Goal: Task Accomplishment & Management: Manage account settings

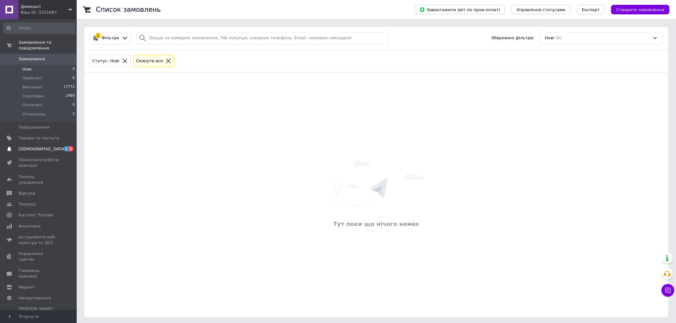
click at [47, 146] on span "[DEMOGRAPHIC_DATA]" at bounding box center [39, 149] width 41 height 6
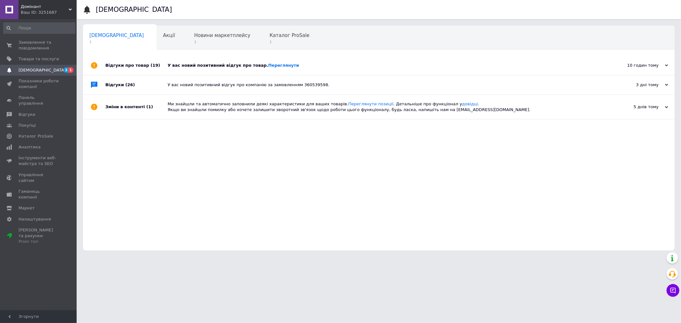
click at [291, 65] on div "У вас новий позитивний відгук про товар. [GEOGRAPHIC_DATA]" at bounding box center [386, 66] width 437 height 6
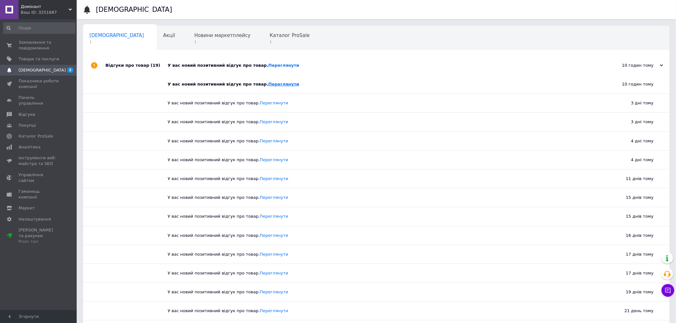
click at [268, 85] on link "Переглянути" at bounding box center [283, 84] width 31 height 5
click at [46, 47] on span "Замовлення та повідомлення" at bounding box center [39, 45] width 41 height 11
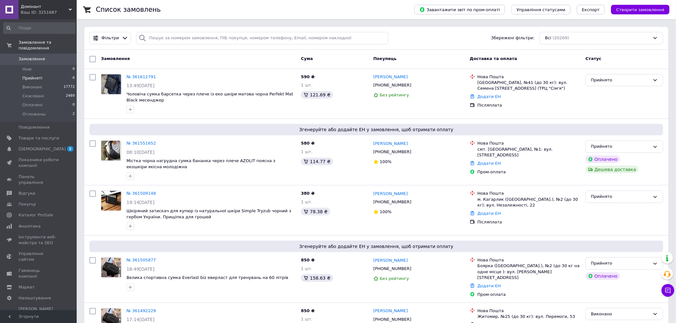
click at [65, 74] on li "Прийняті 6" at bounding box center [39, 78] width 79 height 9
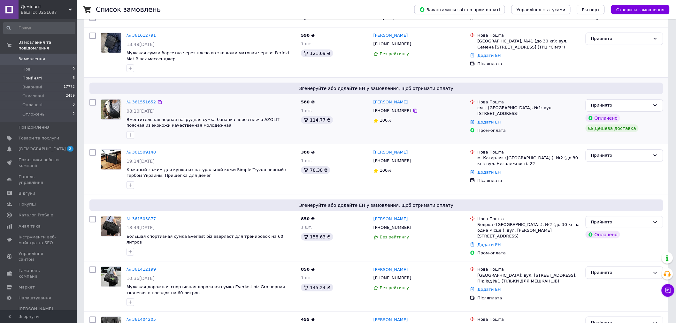
scroll to position [63, 0]
click at [141, 104] on link "№ 361551652" at bounding box center [140, 103] width 29 height 5
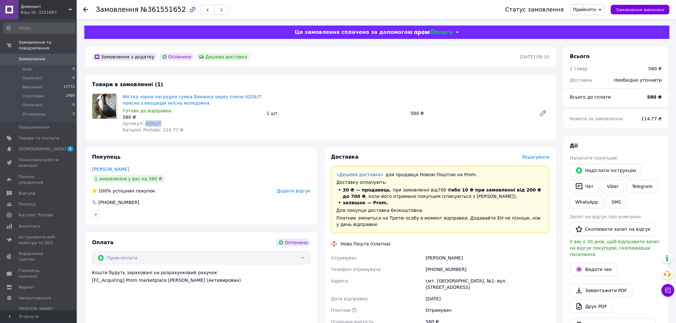
drag, startPoint x: 161, startPoint y: 123, endPoint x: 142, endPoint y: 122, distance: 19.2
click at [142, 122] on div "Артикул: AZOLIT" at bounding box center [192, 123] width 139 height 6
copy span "AZOLIT"
click at [538, 156] on span "Редагувати" at bounding box center [535, 157] width 27 height 5
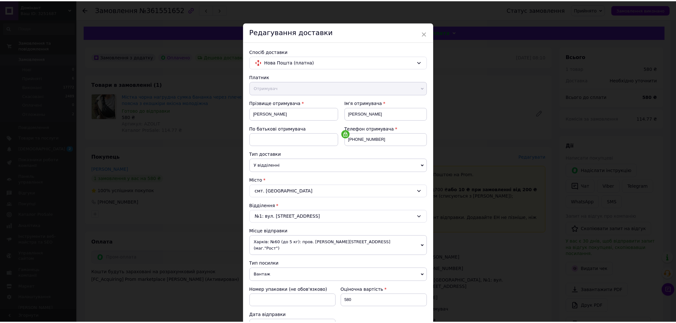
scroll to position [173, 0]
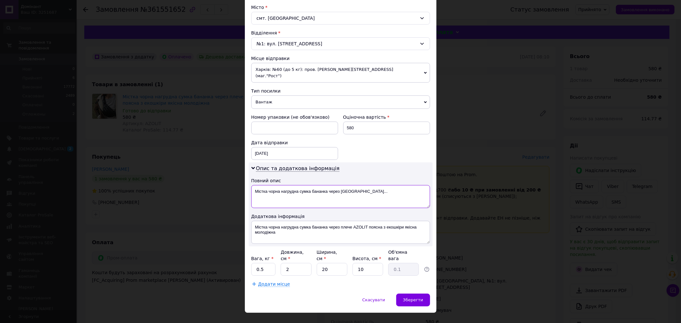
click at [315, 187] on textarea "Містка чорна нагрудна сумка бананка через плече..." at bounding box center [340, 196] width 179 height 23
paste textarea "AZOLIT"
type textarea "AZOLIT"
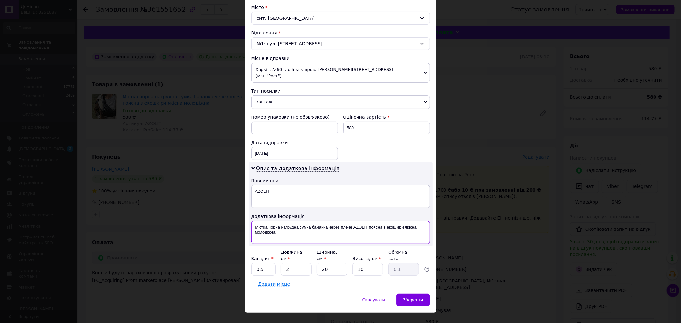
click at [337, 221] on textarea "Містка чорна нагрудна сумка бананка через плече AZOLIT поясна з екошкіри якісна…" at bounding box center [340, 232] width 179 height 23
paste textarea "AZOLIT"
type textarea "AZOLIT"
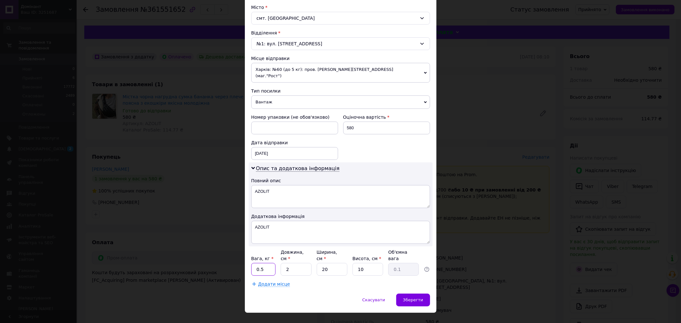
click at [269, 263] on input "0.5" at bounding box center [263, 269] width 25 height 13
type input "1"
click at [302, 263] on input "2" at bounding box center [296, 269] width 31 height 13
type input "20"
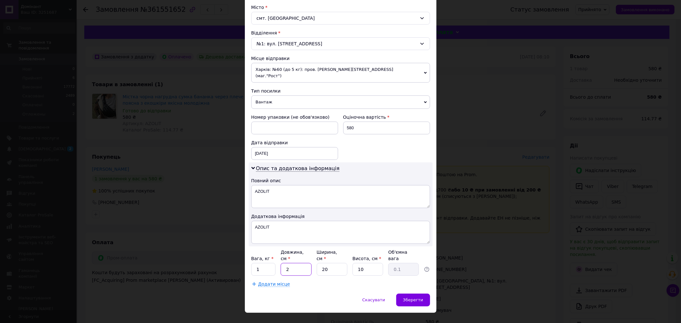
type input "1"
type input "20"
type input "2"
type input "0.1"
type input "20"
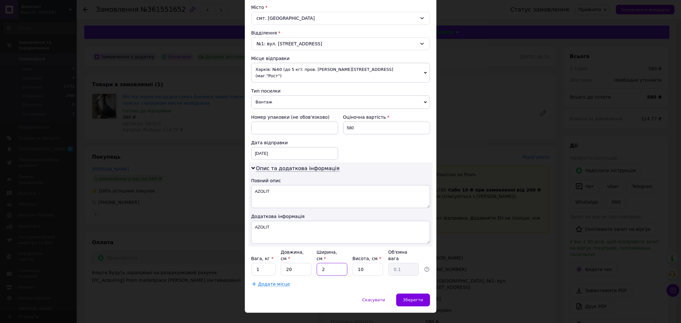
type input "1"
type input "0.1"
type input "10"
type input "1"
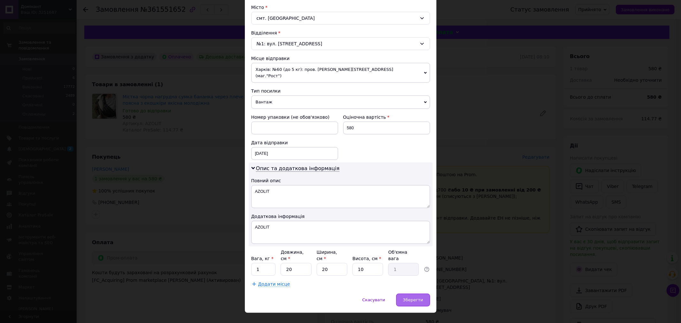
click at [411, 298] on span "Зберегти" at bounding box center [413, 300] width 20 height 5
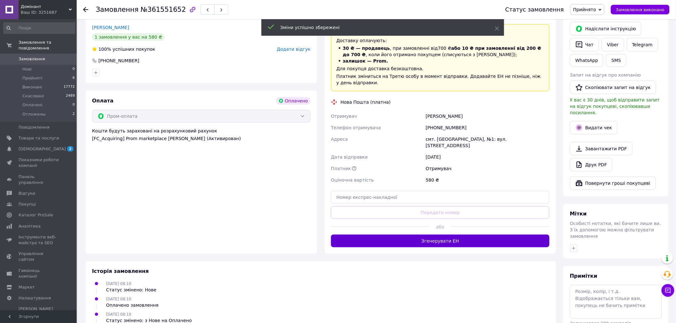
click at [429, 236] on button "Згенерувати ЕН" at bounding box center [440, 241] width 218 height 13
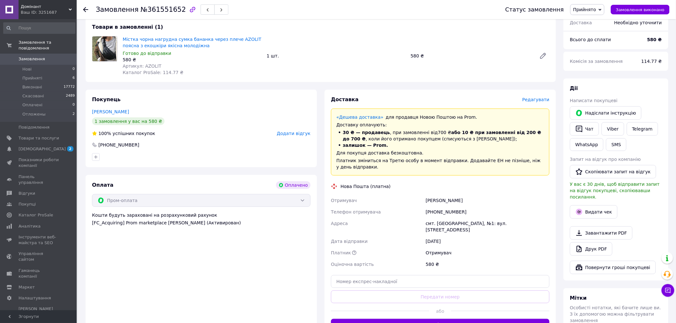
scroll to position [35, 0]
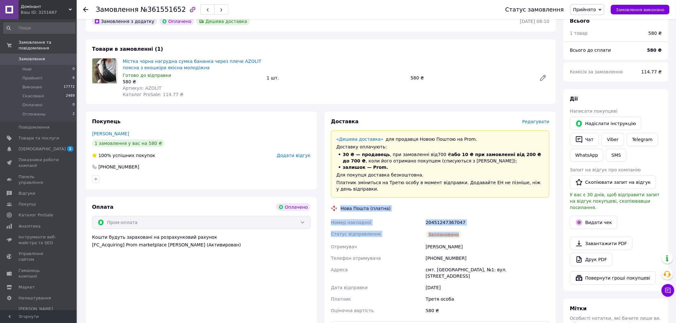
copy div "Нова Пошта (платна) Номер накладної 20451247367047 Статус відправлення Запланов…"
drag, startPoint x: 458, startPoint y: 236, endPoint x: 336, endPoint y: 206, distance: 125.9
click at [336, 206] on div "Доставка Редагувати «Дешева доставка»   для продавця Новою Поштою на Prom. Дост…" at bounding box center [440, 226] width 218 height 216
click at [614, 143] on link "Viber" at bounding box center [612, 139] width 22 height 13
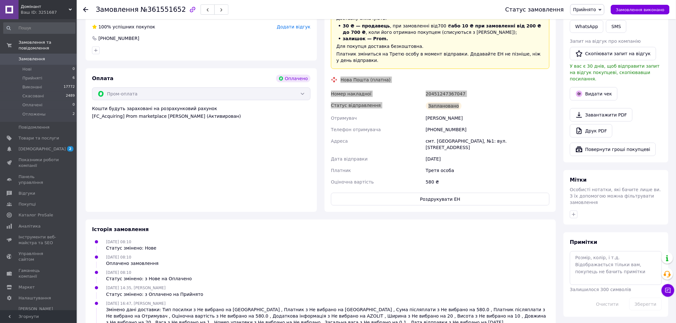
scroll to position [205, 0]
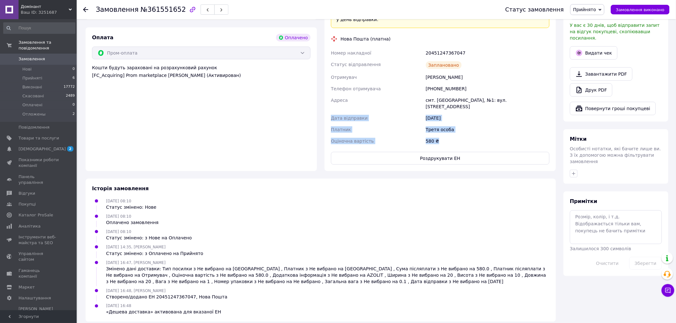
drag, startPoint x: 441, startPoint y: 133, endPoint x: 332, endPoint y: 113, distance: 110.5
click at [332, 113] on div "Номер накладної 20451247367047 Статус відправлення Заплановано Отримувач Грузев…" at bounding box center [440, 97] width 221 height 100
copy div "Дата відправки 12.09.2025 Платник Третя особа Оціночна вартість 580 ₴"
click at [64, 74] on li "Прийняті 6" at bounding box center [39, 78] width 79 height 9
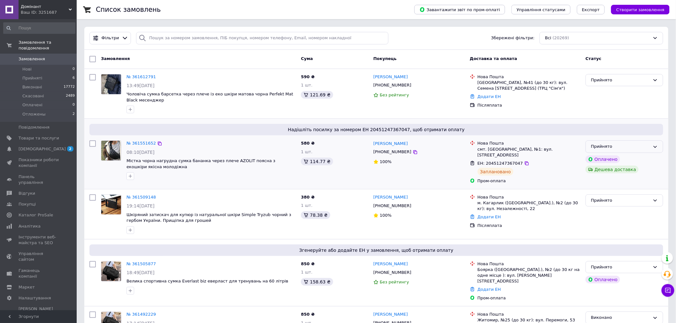
click at [627, 146] on div "Прийнято" at bounding box center [620, 146] width 59 height 7
click at [607, 162] on li "Виконано" at bounding box center [624, 160] width 77 height 12
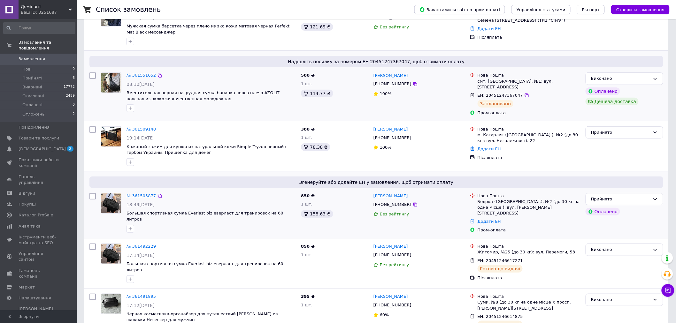
scroll to position [71, 0]
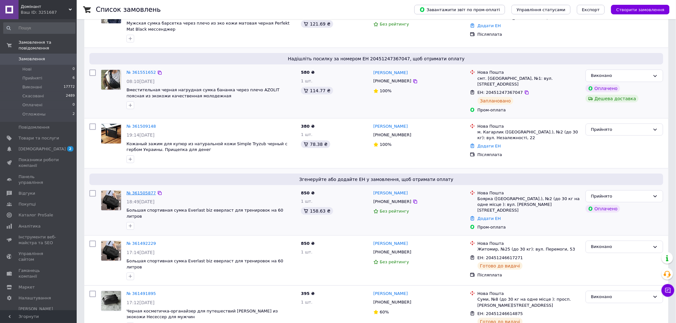
click at [141, 191] on link "№ 361505877" at bounding box center [140, 193] width 29 height 5
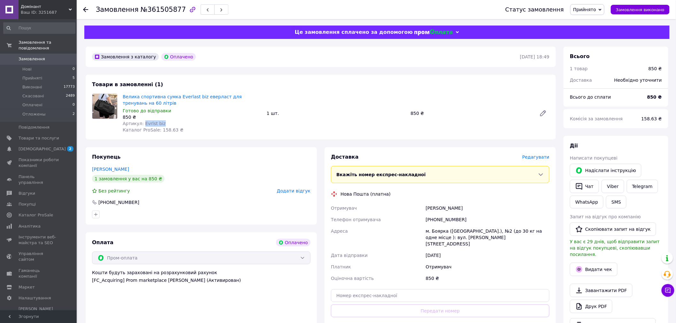
drag, startPoint x: 164, startPoint y: 122, endPoint x: 141, endPoint y: 123, distance: 22.4
click at [141, 123] on div "Артикул: Evrlst biz" at bounding box center [192, 123] width 139 height 6
copy span "Evrlst biz"
click at [534, 158] on span "Редагувати" at bounding box center [535, 157] width 27 height 5
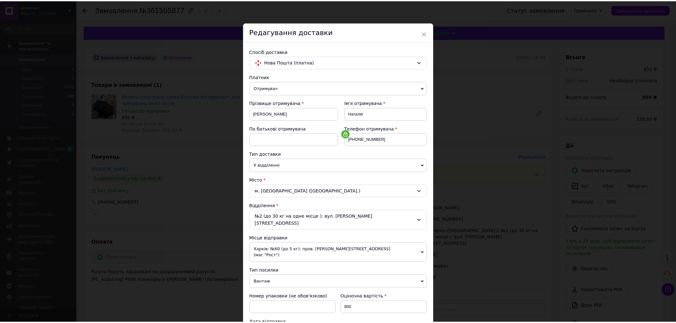
scroll to position [173, 0]
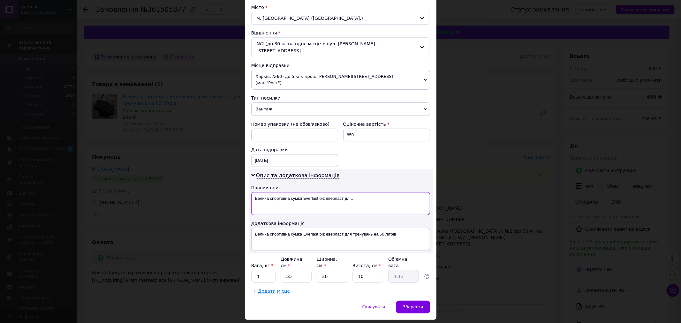
click at [305, 192] on textarea "Велика спортивна сумка Everlast biz еверласт дл..." at bounding box center [340, 203] width 179 height 23
paste textarea "Evrlst biz"
type textarea "Evrlst biz"
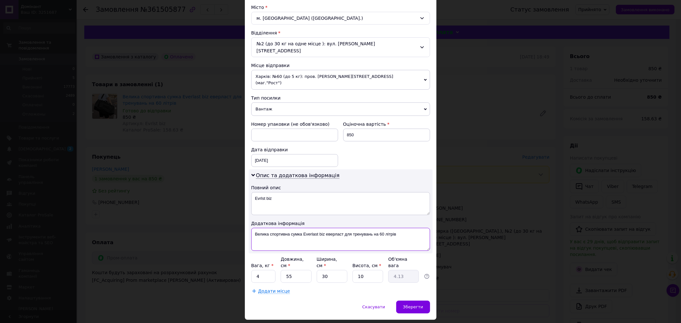
click at [317, 228] on textarea "Велика спортивна сумка Everlast biz еверласт для тренувань на 60 літрів" at bounding box center [340, 239] width 179 height 23
paste textarea "Evrlst biz"
type textarea "Evrlst biz"
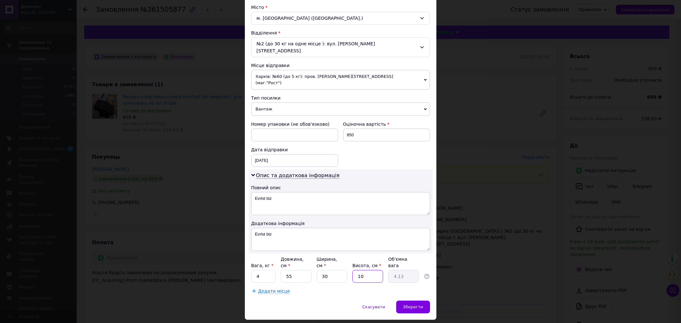
click at [360, 270] on input "10" at bounding box center [368, 276] width 31 height 13
type input "9"
type input "3.71"
type input "9.7"
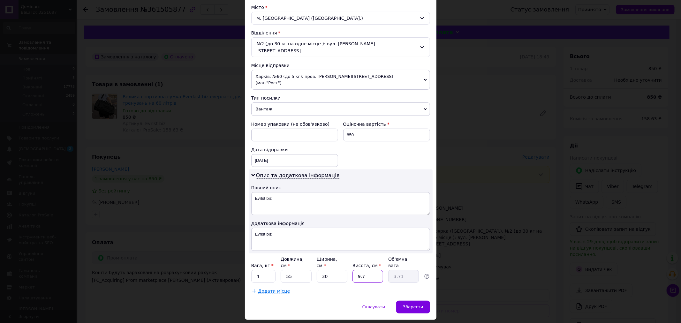
type input "4"
click at [428, 301] on div "Зберегти" at bounding box center [413, 307] width 34 height 13
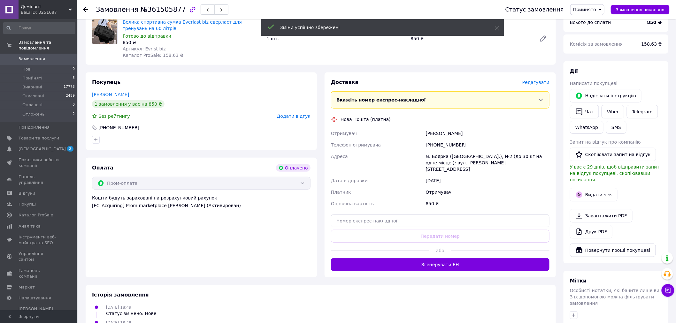
scroll to position [106, 0]
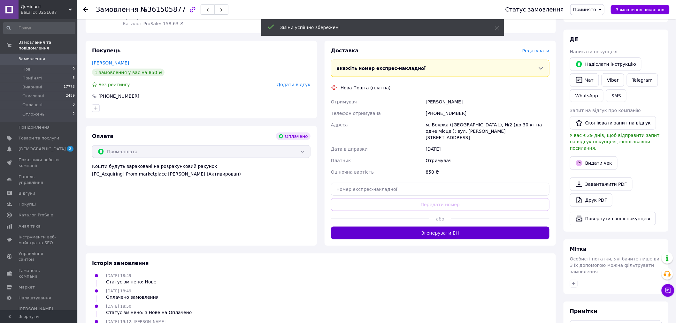
click at [456, 227] on button "Згенерувати ЕН" at bounding box center [440, 233] width 218 height 13
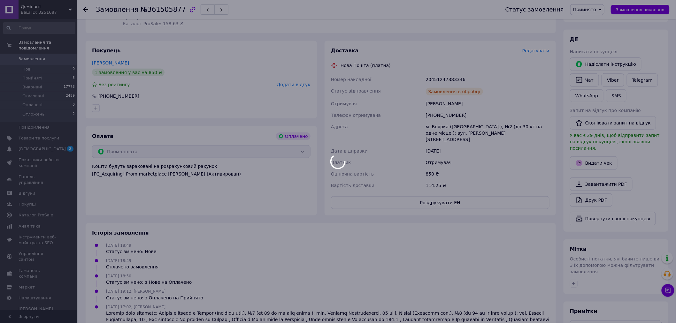
drag, startPoint x: 456, startPoint y: 227, endPoint x: 413, endPoint y: 240, distance: 44.9
click at [412, 245] on div at bounding box center [338, 161] width 676 height 323
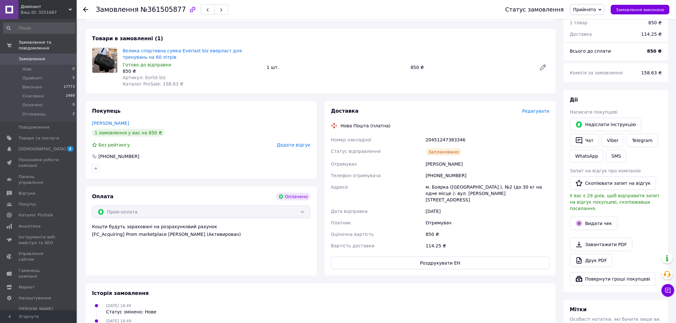
scroll to position [35, 0]
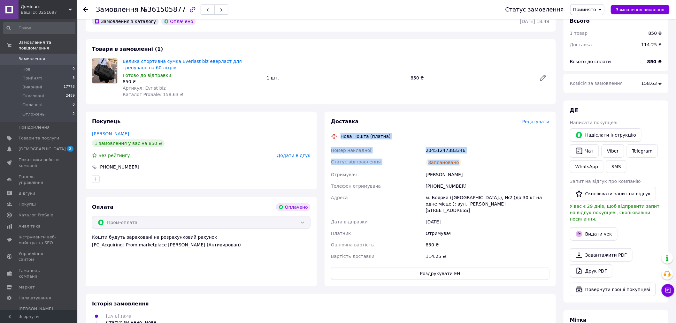
drag, startPoint x: 466, startPoint y: 165, endPoint x: 462, endPoint y: 139, distance: 25.8
click at [337, 138] on div "Доставка Редагувати Нова Пошта (платна) Номер накладної 20451247383346 Статус в…" at bounding box center [440, 199] width 218 height 162
copy div "Нова Пошта (платна) Номер накладної 20451247383346 Статус відправлення Запланов…"
click at [609, 151] on link "Viber" at bounding box center [612, 150] width 22 height 13
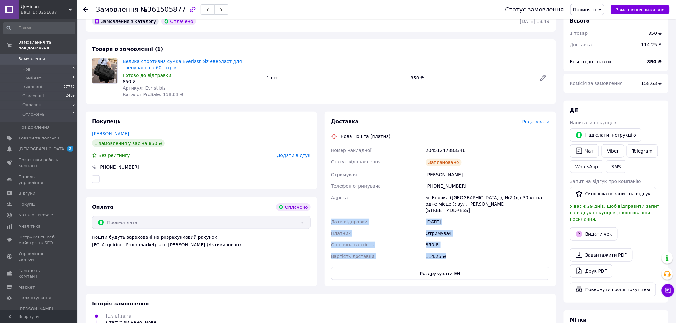
drag, startPoint x: 460, startPoint y: 250, endPoint x: 447, endPoint y: 232, distance: 21.8
click at [323, 214] on div "Доставка Редагувати Нова Пошта (платна) Номер накладної 20451247383346 Статус в…" at bounding box center [440, 199] width 239 height 175
copy div "Дата відправки 12.09.2025 Платник Отримувач Оціночна вартість 850 ₴ Вартість до…"
click at [632, 11] on span "Замовлення виконано" at bounding box center [640, 9] width 49 height 5
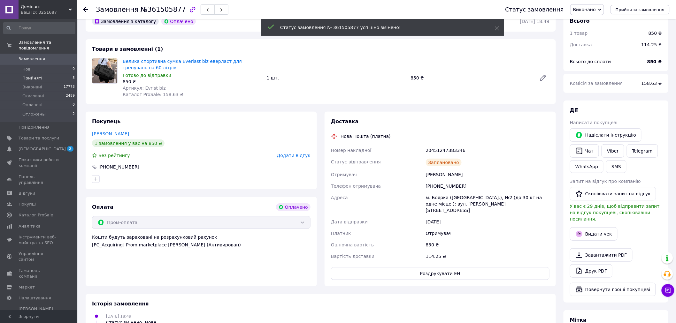
click at [62, 74] on li "Прийняті 5" at bounding box center [39, 78] width 79 height 9
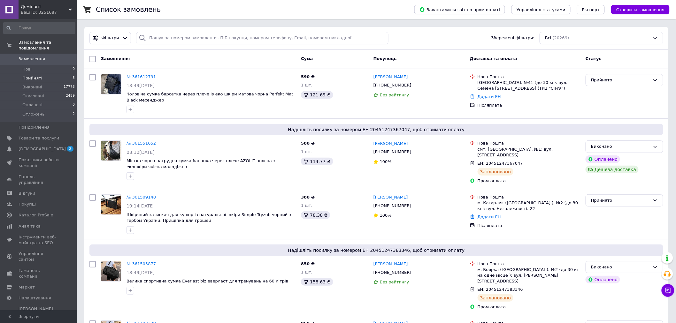
click at [66, 74] on li "Прийняті 5" at bounding box center [39, 78] width 79 height 9
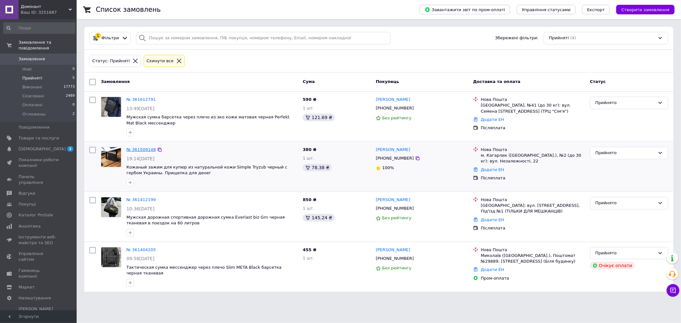
click at [138, 150] on link "№ 361509148" at bounding box center [140, 149] width 29 height 5
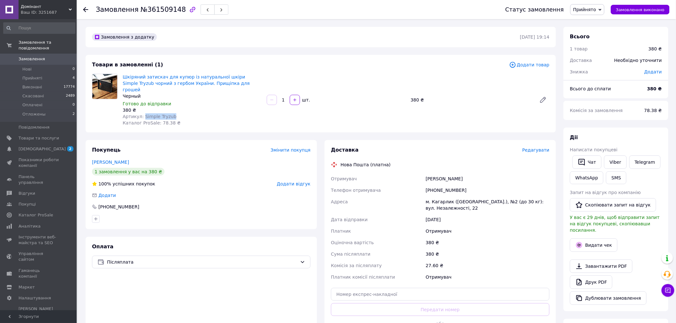
drag, startPoint x: 163, startPoint y: 110, endPoint x: 142, endPoint y: 110, distance: 21.4
click at [142, 113] on div "Артикул: Simple​​​​​​​ Tryzub" at bounding box center [192, 116] width 139 height 6
copy span "Simple​​​​​​​ Tryzub"
click at [528, 148] on span "Редагувати" at bounding box center [535, 150] width 27 height 5
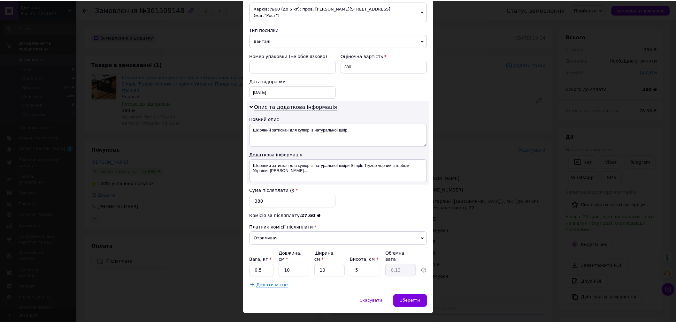
scroll to position [237, 0]
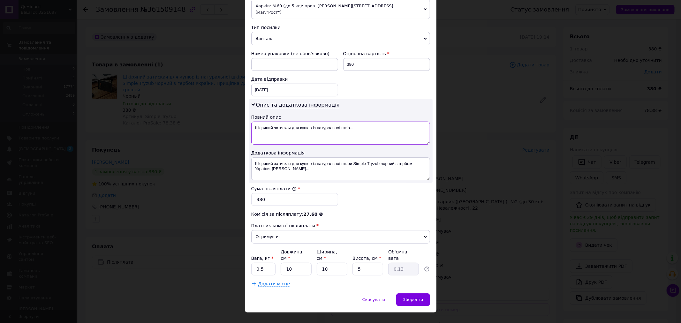
click at [314, 128] on textarea "Шкіряний затискач для купюр із натуральної шкір..." at bounding box center [340, 133] width 179 height 23
click at [314, 127] on textarea "Шкіряний затискач для купюр із натуральної шкір..." at bounding box center [340, 133] width 179 height 23
paste textarea "Simple​​​​​​​ Tryzub"
type textarea "Simple​​​​​​​ Tryzub"
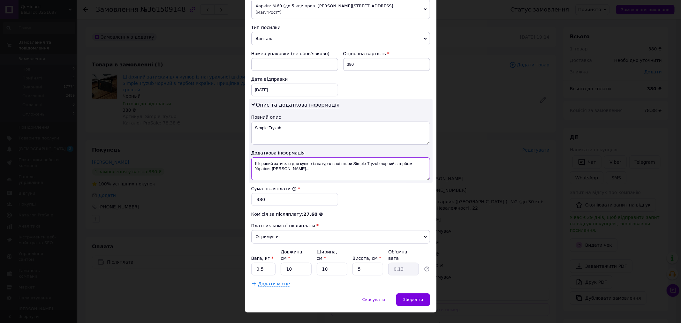
click at [316, 157] on textarea "Шкіряний затискач для купюр із натуральної шкіри Simple ​​Tryzub чорний з гербо…" at bounding box center [340, 168] width 179 height 23
paste textarea "Simple​​​​​​​ Tryzub"
type textarea "Simple​​​​​​​ Tryzub"
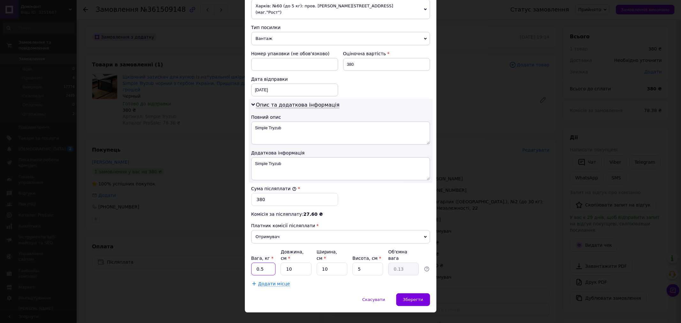
click at [268, 263] on input "0.5" at bounding box center [263, 269] width 25 height 13
type input "1"
click at [291, 263] on input "10" at bounding box center [296, 269] width 31 height 13
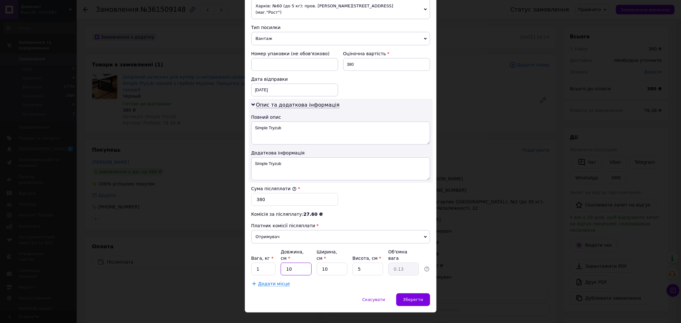
type input "2"
type input "0.1"
type input "20"
type input "0.25"
type input "20"
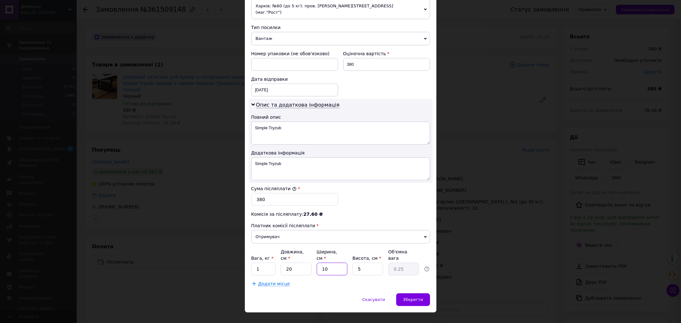
type input "2"
type input "0.1"
type input "20"
type input "0.5"
type input "20"
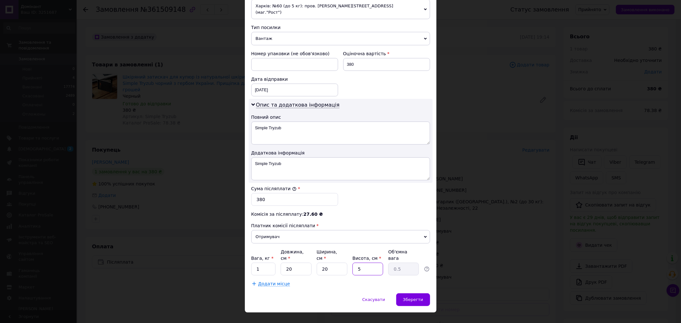
type input "1"
type input "0.1"
type input "10"
type input "1"
type input "10"
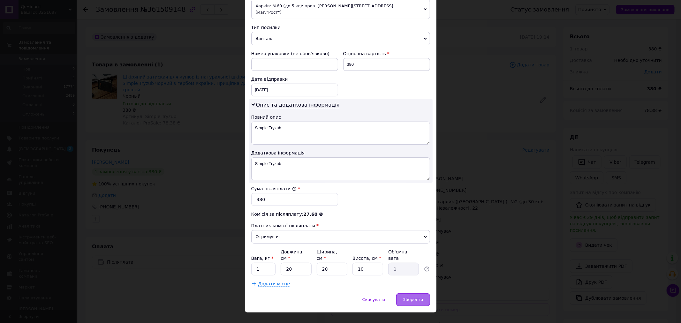
click at [407, 293] on div "Зберегти" at bounding box center [413, 299] width 34 height 13
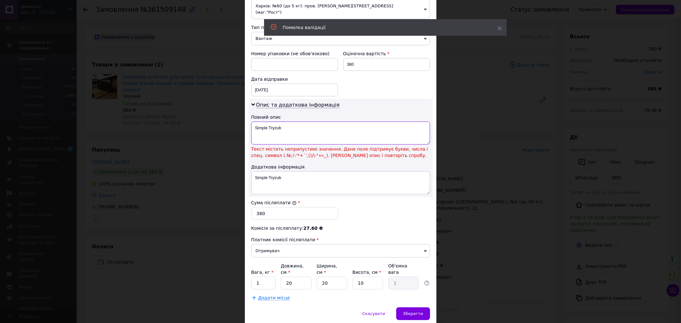
click at [275, 122] on textarea "Simple​​​​​​​ Tryzub" at bounding box center [340, 133] width 179 height 23
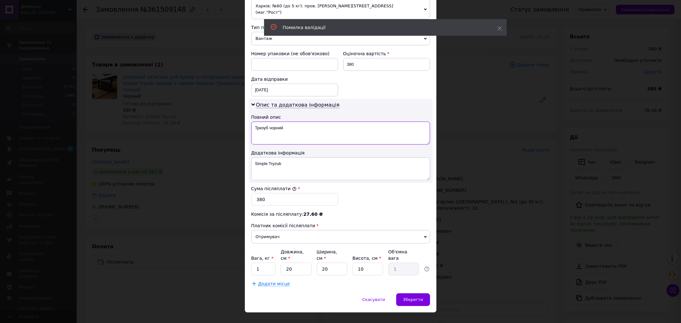
click at [280, 122] on textarea "Тризуб чорний" at bounding box center [340, 133] width 179 height 23
type textarea "Тризуб чорний"
click at [270, 160] on textarea "Simple​​​​​​​ Tryzub" at bounding box center [340, 168] width 179 height 23
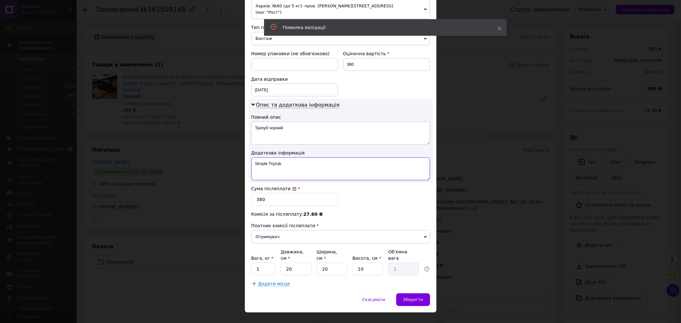
click at [270, 160] on textarea "Simple​​​​​​​ Tryzub" at bounding box center [340, 168] width 179 height 23
paste textarea "Тризуб чорний"
type textarea "Тризуб чорний"
click at [419, 297] on span "Зберегти" at bounding box center [413, 299] width 20 height 5
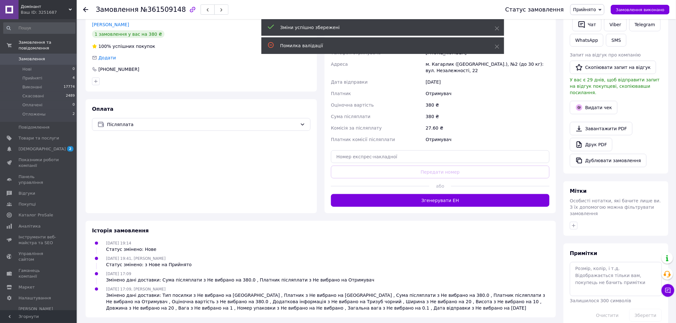
click at [445, 194] on button "Згенерувати ЕН" at bounding box center [440, 200] width 218 height 13
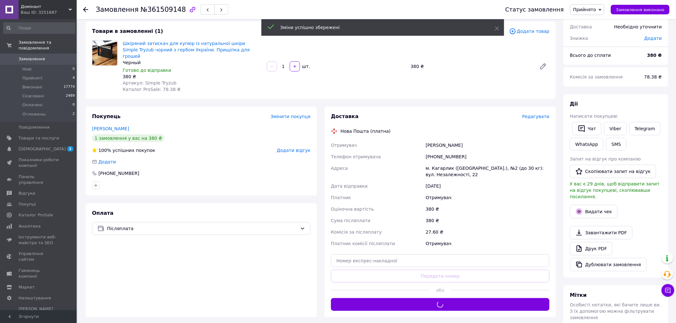
scroll to position [0, 0]
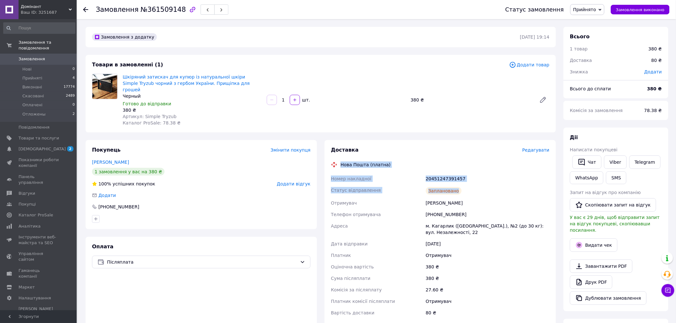
drag, startPoint x: 462, startPoint y: 181, endPoint x: 339, endPoint y: 159, distance: 124.3
click at [339, 159] on div "Доставка Редагувати Нова Пошта (платна) Номер накладної 20451247391457 Статус в…" at bounding box center [440, 242] width 218 height 190
copy div "Нова Пошта (платна) Номер накладної 20451247391457 Статус відправлення Запланов…"
click at [611, 165] on link "Viber" at bounding box center [615, 162] width 22 height 13
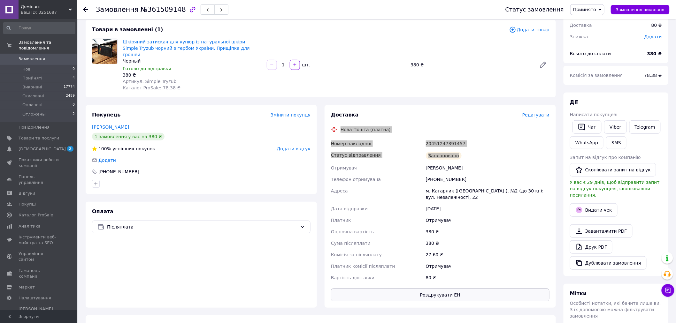
scroll to position [35, 0]
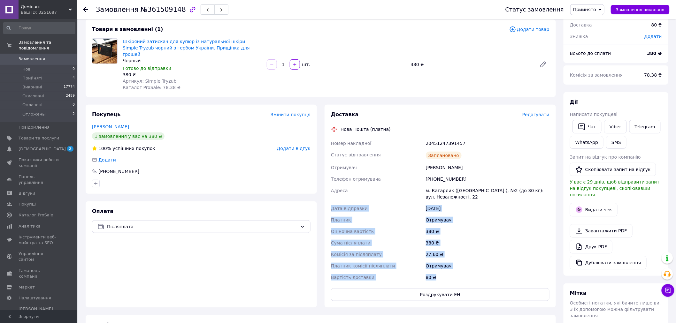
drag, startPoint x: 440, startPoint y: 269, endPoint x: 535, endPoint y: 243, distance: 98.2
click at [325, 203] on div "Доставка Редагувати Нова Пошта (платна) Номер накладної 20451247391457 Статус в…" at bounding box center [439, 206] width 231 height 203
copy div "Дата відправки 12.09.2025 Платник Отримувач Оціночна вартість 380 ₴ Сума післяп…"
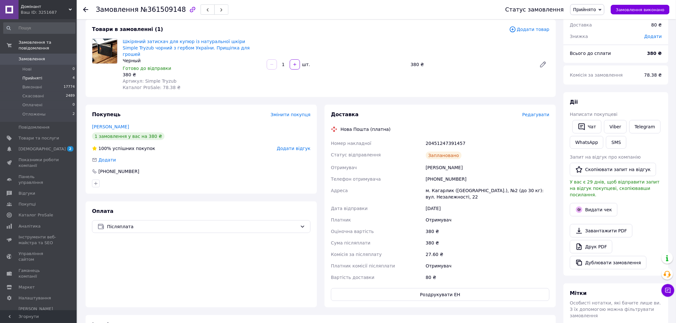
click at [63, 74] on li "Прийняті 4" at bounding box center [39, 78] width 79 height 9
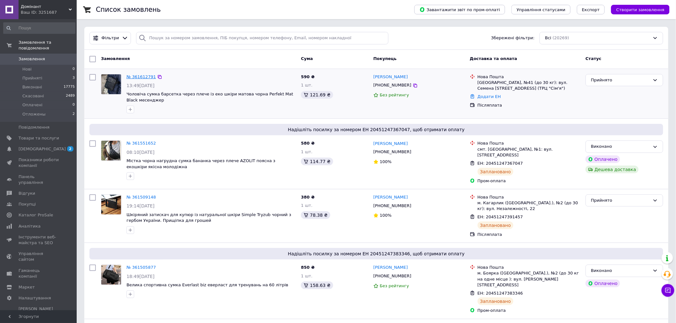
click at [135, 78] on link "№ 361612791" at bounding box center [140, 76] width 29 height 5
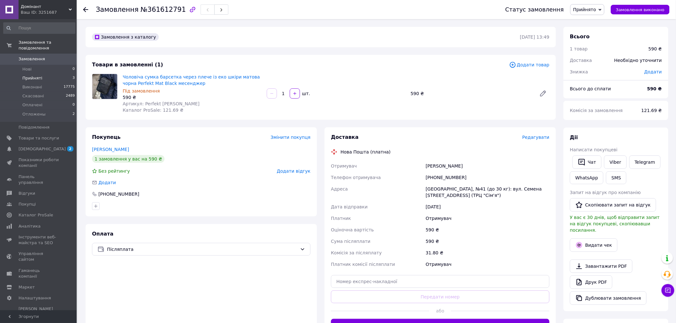
click at [70, 74] on li "Прийняті 3" at bounding box center [39, 78] width 79 height 9
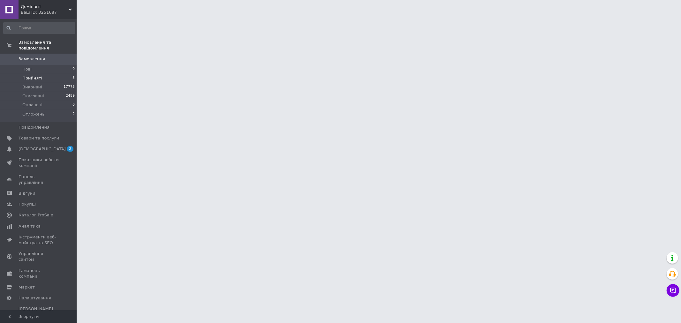
click at [59, 74] on li "Прийняті 3" at bounding box center [39, 78] width 79 height 9
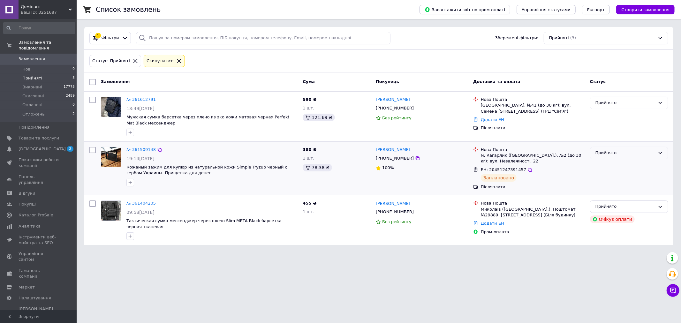
click at [620, 154] on div "Прийнято" at bounding box center [626, 153] width 60 height 7
click at [611, 163] on li "Виконано" at bounding box center [629, 167] width 78 height 12
click at [49, 65] on li "Нові 0" at bounding box center [39, 69] width 79 height 9
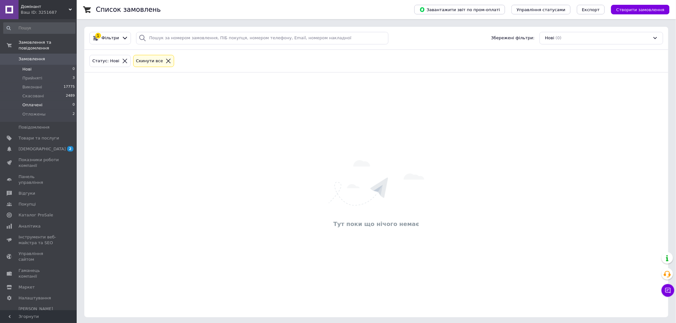
click at [66, 101] on li "Оплачені 0" at bounding box center [39, 105] width 79 height 9
click at [63, 74] on li "Прийняті 3" at bounding box center [39, 78] width 79 height 9
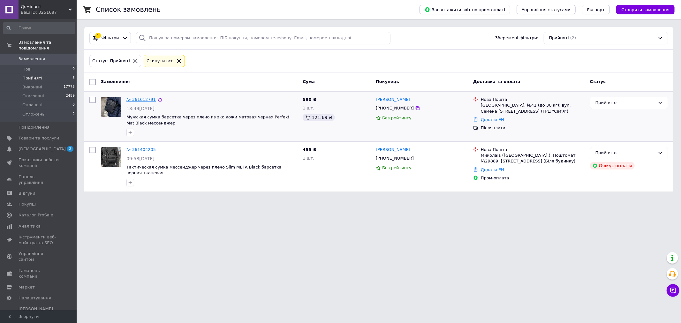
click at [130, 98] on link "№ 361612791" at bounding box center [140, 99] width 29 height 5
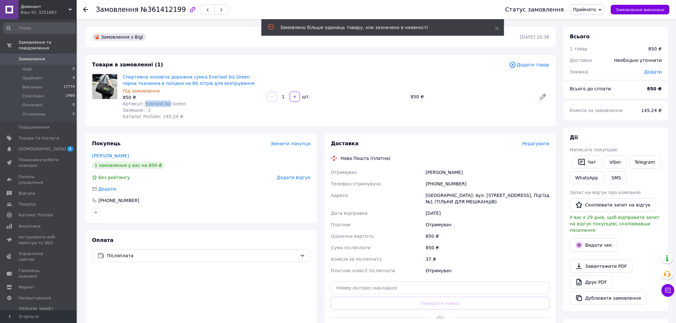
drag, startPoint x: 163, startPoint y: 103, endPoint x: 142, endPoint y: 103, distance: 21.4
click at [142, 103] on span "Артикул: Everlast biz Green" at bounding box center [155, 103] width 64 height 5
copy span "Everlast biz"
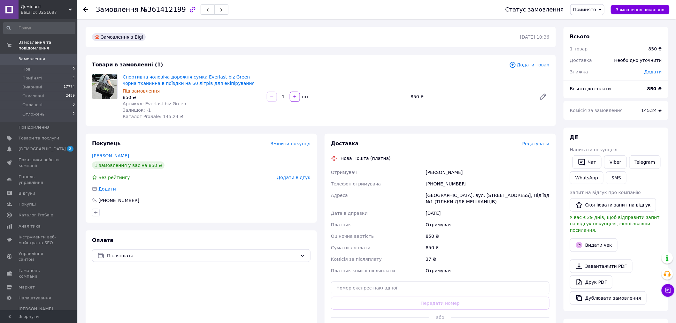
click at [540, 146] on span "Редагувати" at bounding box center [535, 143] width 27 height 5
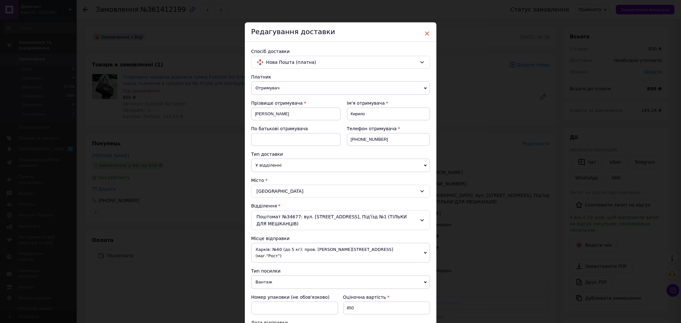
click at [428, 32] on span "×" at bounding box center [427, 33] width 6 height 11
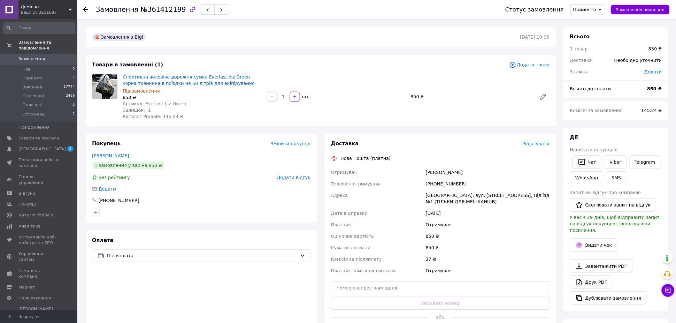
click at [528, 62] on span "Додати товар" at bounding box center [529, 64] width 40 height 7
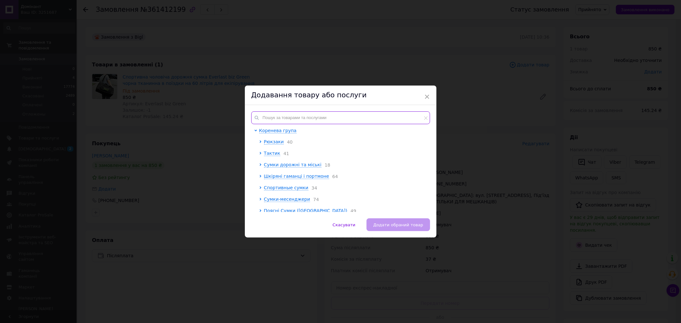
click at [292, 119] on input "text" at bounding box center [340, 117] width 179 height 13
paste input "Everlast biz"
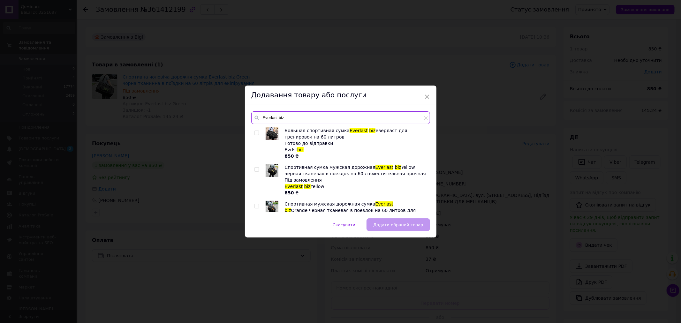
type input "Everlast biz"
click at [270, 137] on img at bounding box center [272, 133] width 13 height 13
checkbox input "true"
click at [381, 217] on div "Everlast biz Большая спортивная сумка Everlast biz еверласт для тренировок на 6…" at bounding box center [341, 161] width 192 height 113
click at [384, 222] on button "Додати обраний товар" at bounding box center [398, 224] width 63 height 13
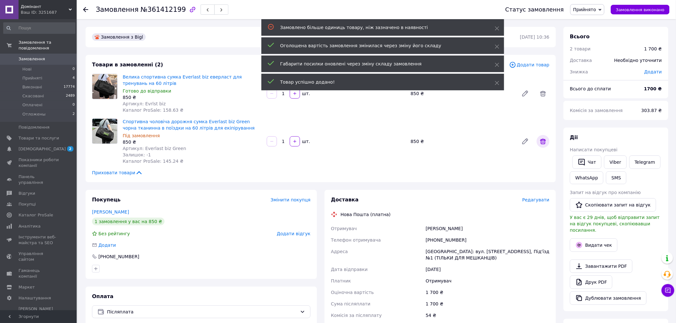
click at [544, 139] on icon at bounding box center [543, 142] width 8 height 8
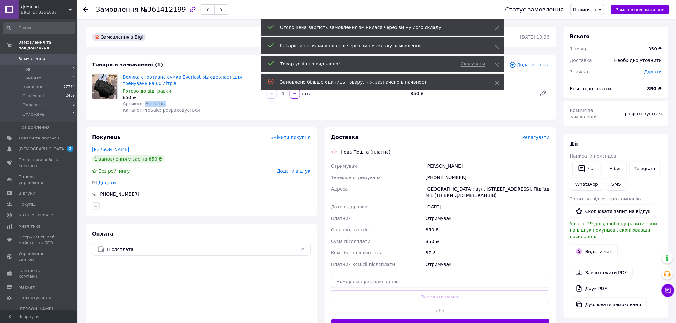
drag, startPoint x: 159, startPoint y: 102, endPoint x: 255, endPoint y: 129, distance: 99.6
click at [142, 103] on div "Артикул: Evrlst biz" at bounding box center [192, 104] width 139 height 6
copy span "Evrlst biz"
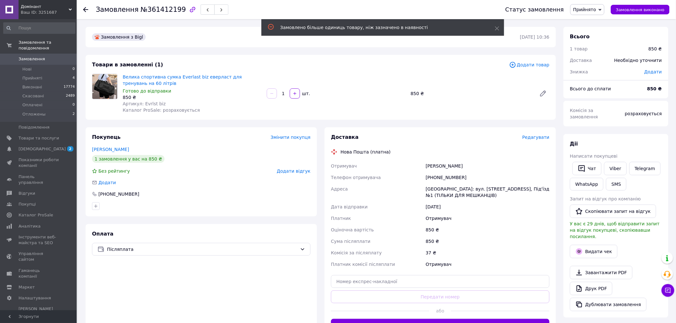
click at [541, 139] on span "Редагувати" at bounding box center [535, 137] width 27 height 5
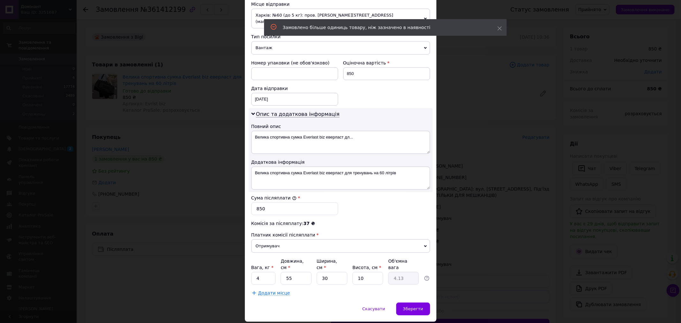
scroll to position [237, 0]
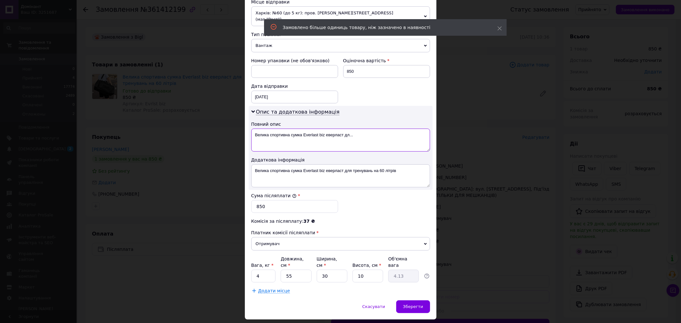
click at [313, 129] on textarea "Велика спортивна сумка Everlast biz еверласт дл..." at bounding box center [340, 140] width 179 height 23
paste textarea "vrlst biz"
type textarea "vrlst biz"
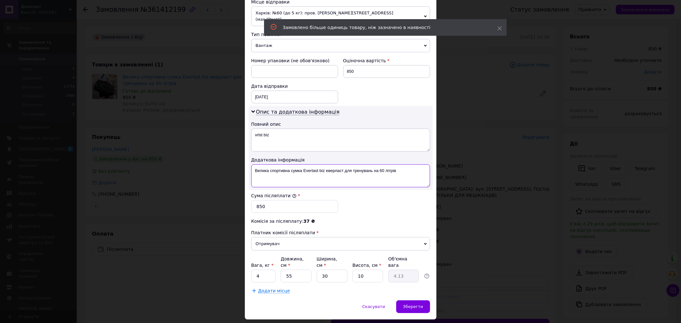
click at [320, 164] on textarea "Велика спортивна сумка Everlast biz еверласт для тренувань на 60 літрів" at bounding box center [340, 175] width 179 height 23
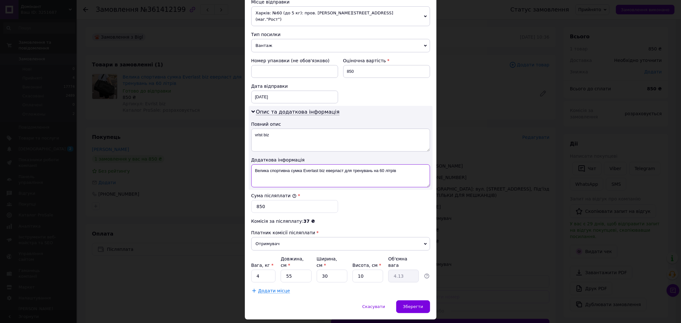
click at [320, 164] on textarea "Велика спортивна сумка Everlast biz еверласт для тренувань на 60 літрів" at bounding box center [340, 175] width 179 height 23
paste textarea "vrlst biz"
type textarea "vrlst biz"
click at [362, 270] on input "10" at bounding box center [368, 276] width 31 height 13
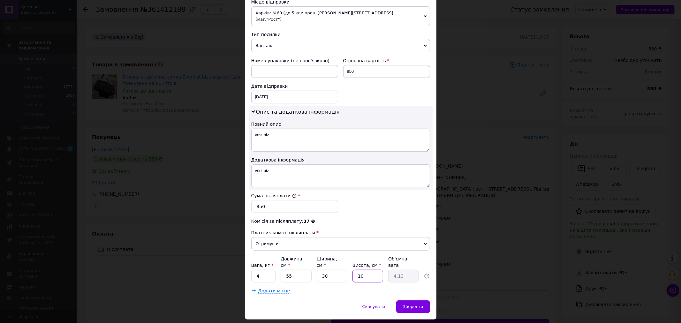
click at [362, 270] on input "10" at bounding box center [368, 276] width 31 height 13
type input "9"
type input "3.71"
type input "9.7"
type input "4"
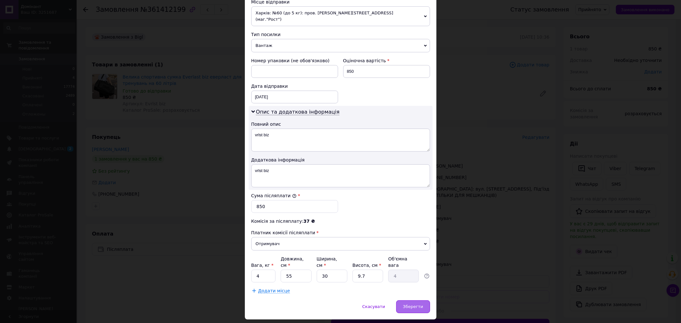
click at [413, 304] on span "Зберегти" at bounding box center [413, 306] width 20 height 5
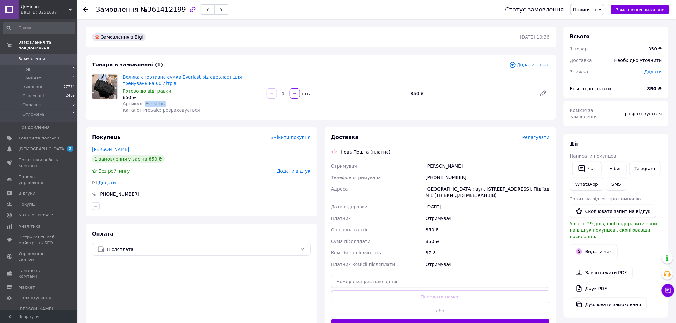
drag, startPoint x: 165, startPoint y: 104, endPoint x: 187, endPoint y: 105, distance: 22.0
click at [141, 103] on div "Артикул: Evrlst biz" at bounding box center [192, 104] width 139 height 6
copy span "Evrlst biz"
click at [533, 137] on span "Редагувати" at bounding box center [535, 137] width 27 height 5
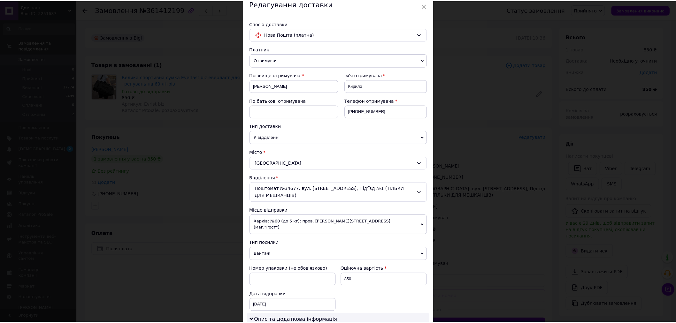
scroll to position [213, 0]
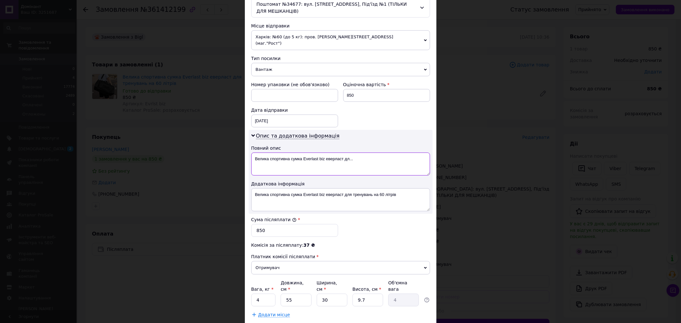
click at [291, 153] on textarea "Велика спортивна сумка Everlast biz еверласт дл..." at bounding box center [340, 164] width 179 height 23
paste textarea "Evrlst biz"
type textarea "Evrlst biz"
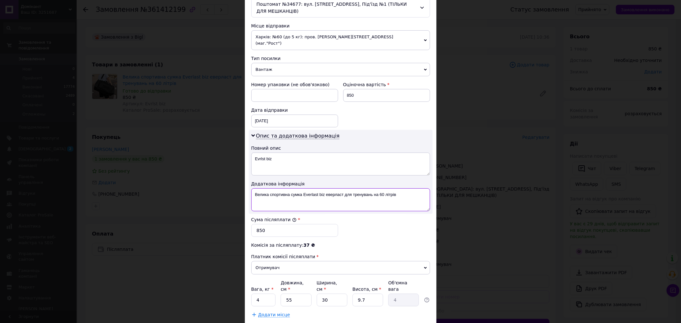
click at [300, 188] on textarea "Велика спортивна сумка Everlast biz еверласт для тренувань на 60 літрів" at bounding box center [340, 199] width 179 height 23
paste textarea "Evrlst biz"
type textarea "Evrlst biz"
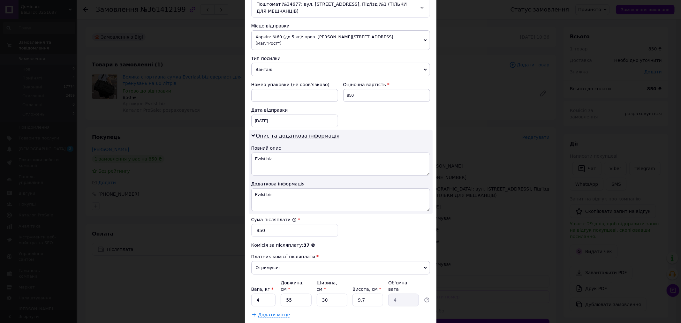
click at [416, 303] on div "Спосіб доставки Нова Пошта (платна) Платник Отримувач Відправник Прізвище отрим…" at bounding box center [341, 76] width 192 height 495
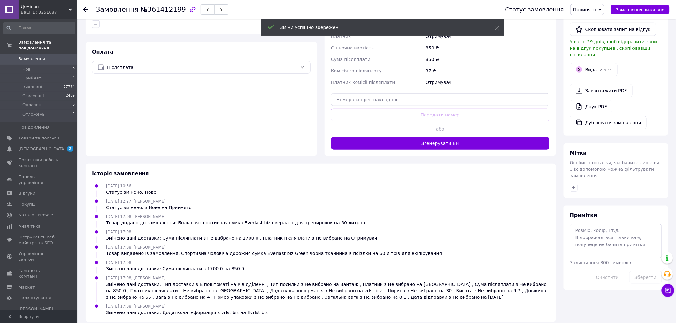
scroll to position [188, 0]
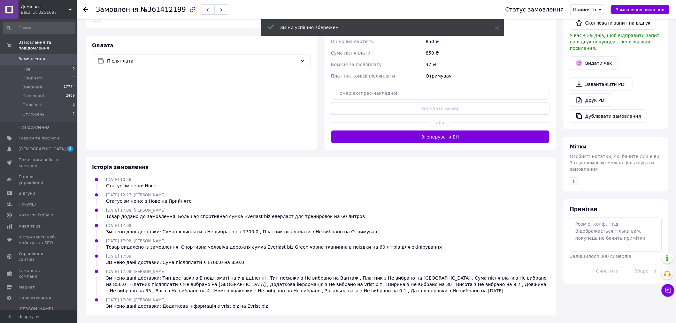
click at [439, 129] on div "або" at bounding box center [440, 123] width 218 height 16
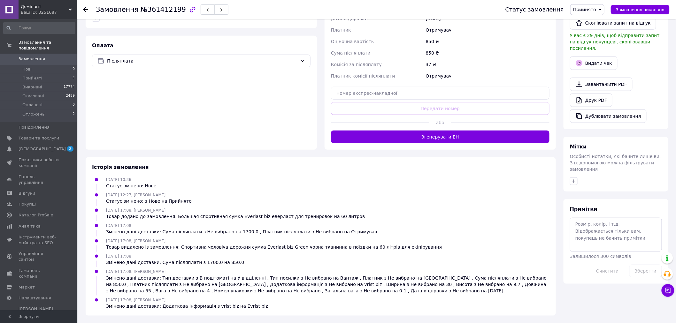
drag, startPoint x: 441, startPoint y: 137, endPoint x: 438, endPoint y: 147, distance: 10.0
click at [441, 138] on button "Згенерувати ЕН" at bounding box center [440, 137] width 218 height 13
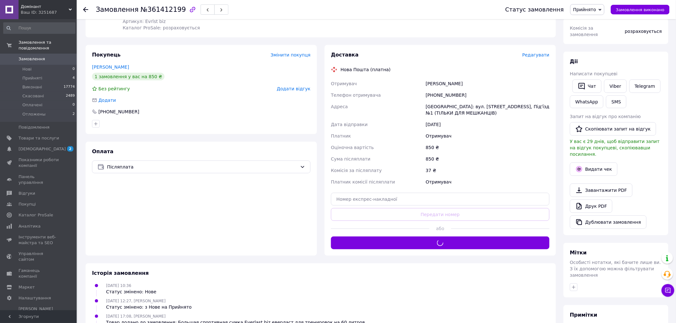
scroll to position [46, 0]
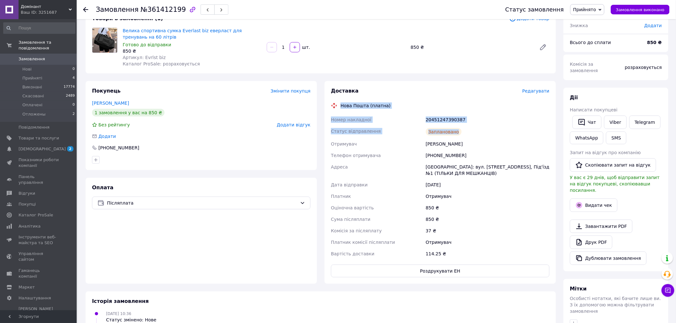
drag, startPoint x: 458, startPoint y: 131, endPoint x: 336, endPoint y: 107, distance: 124.9
click at [336, 107] on div "Доставка Редагувати Нова Пошта (платна) Номер накладної 20451247390387 Статус в…" at bounding box center [440, 182] width 218 height 190
copy div "Нова Пошта (платна) Номер накладної 20451247390387 Статус відправлення Запланов…"
click at [616, 118] on link "Viber" at bounding box center [615, 122] width 22 height 13
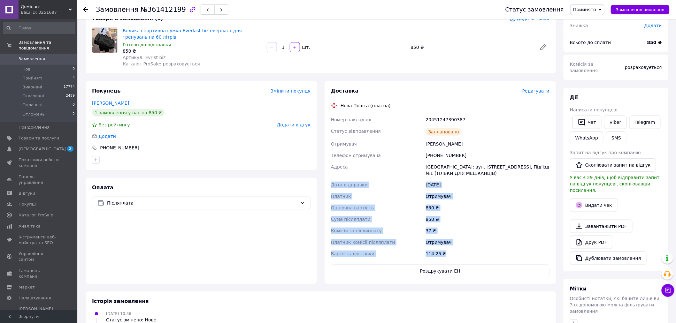
drag, startPoint x: 451, startPoint y: 254, endPoint x: 351, endPoint y: 189, distance: 119.0
click at [330, 186] on div "Номер накладної 20451247390387 Статус відправлення Заплановано Отримувач [PERSO…" at bounding box center [440, 187] width 221 height 146
copy div "Дата відправки [DATE] Платник Отримувач Оціночна вартість 850 ₴ Сума післяплати…"
click at [631, 13] on button "Замовлення виконано" at bounding box center [640, 10] width 59 height 10
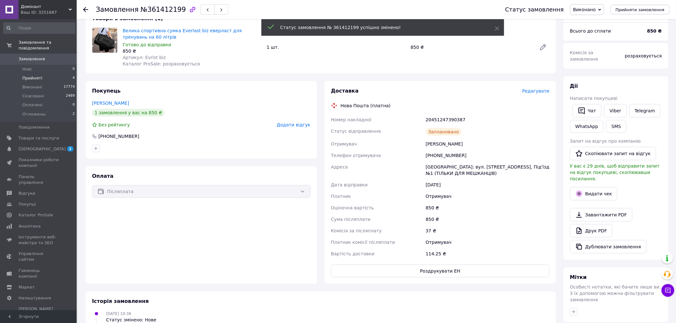
click at [57, 74] on li "Прийняті 4" at bounding box center [39, 78] width 79 height 9
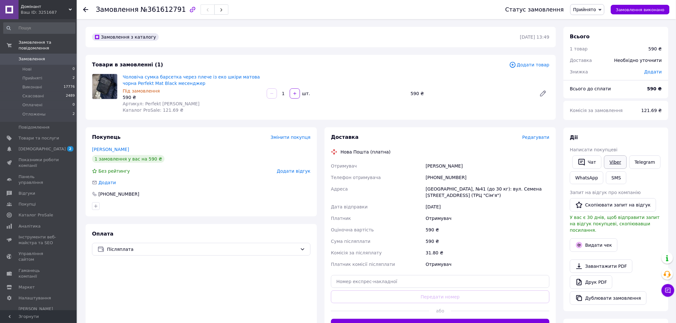
click at [615, 160] on link "Viber" at bounding box center [615, 162] width 22 height 13
click at [148, 105] on span "Артикул: Perfekt [PERSON_NAME]" at bounding box center [161, 103] width 77 height 5
copy span "Perfekt"
click at [525, 65] on span "Додати товар" at bounding box center [529, 64] width 40 height 7
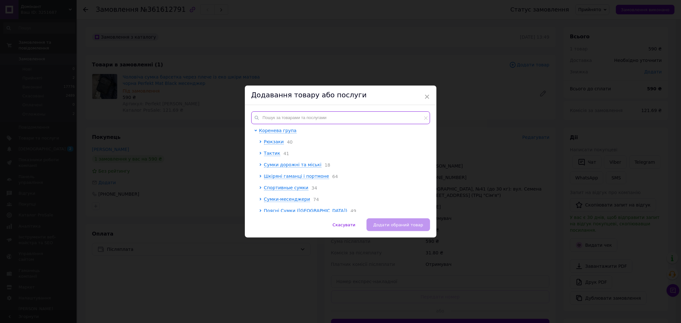
click at [281, 115] on input "text" at bounding box center [340, 117] width 179 height 13
paste input "Perfekt"
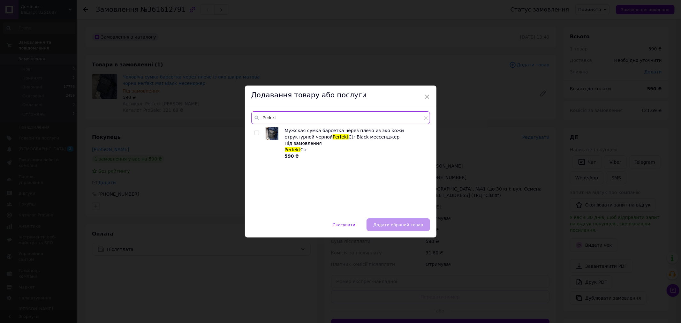
type input "Perfekt"
click at [275, 134] on img at bounding box center [272, 133] width 13 height 13
checkbox input "true"
click at [396, 224] on span "Додати обраний товар" at bounding box center [398, 225] width 50 height 5
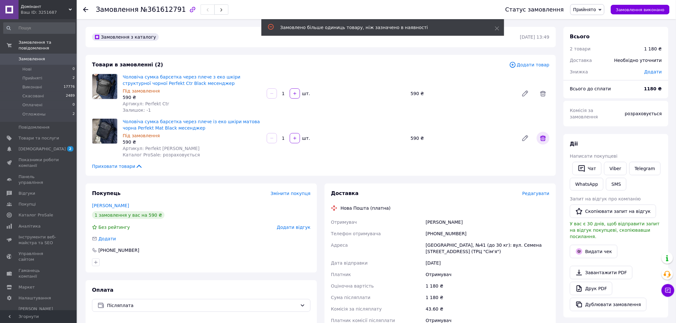
click at [544, 138] on icon at bounding box center [543, 138] width 8 height 8
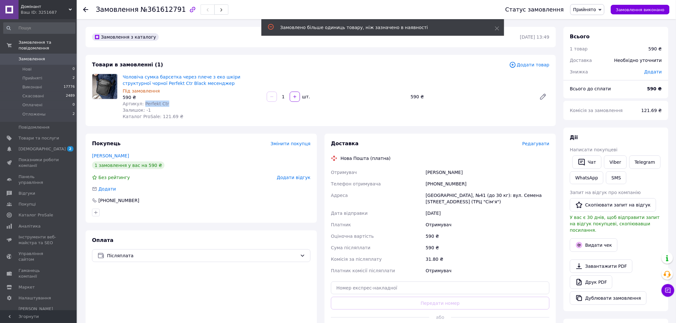
drag, startPoint x: 171, startPoint y: 105, endPoint x: 142, endPoint y: 102, distance: 29.2
click at [142, 102] on div "Артикул: Perfekt Сtr" at bounding box center [192, 104] width 139 height 6
copy span "Perfekt Сtr"
click at [539, 145] on span "Редагувати" at bounding box center [535, 143] width 27 height 5
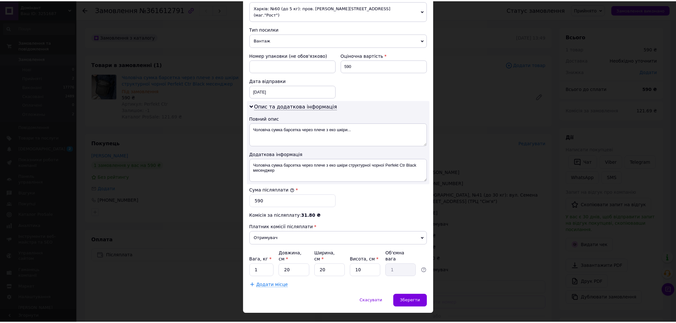
scroll to position [237, 0]
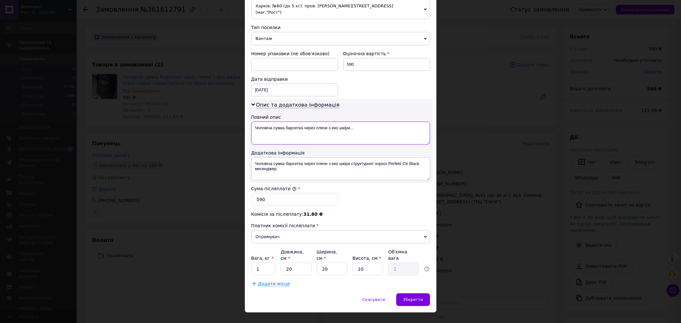
click at [326, 122] on textarea "Чоловіча сумка барсетка через плече з еко шкіри..." at bounding box center [340, 133] width 179 height 23
paste textarea "Perfekt Сtr"
type textarea "Perfekt Сtr"
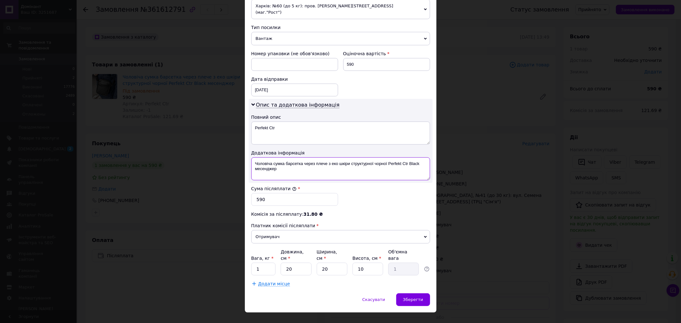
click at [316, 164] on textarea "Чоловіча сумка барсетка через плече з еко шкіри структурної чорної Perfekt Сtr …" at bounding box center [340, 168] width 179 height 23
paste textarea "Perfekt Сtr"
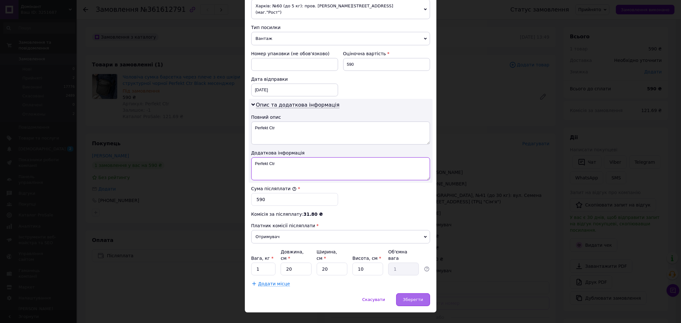
type textarea "Perfekt Сtr"
click at [407, 297] on span "Зберегти" at bounding box center [413, 299] width 20 height 5
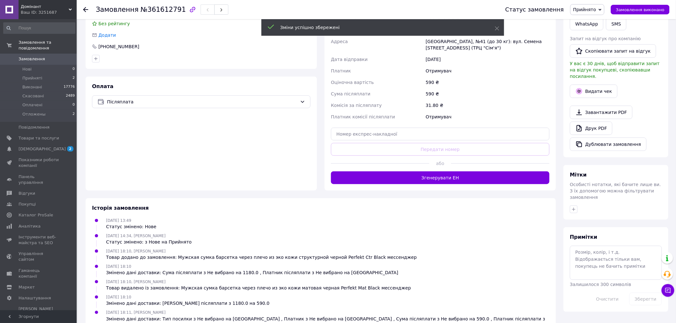
scroll to position [173, 0]
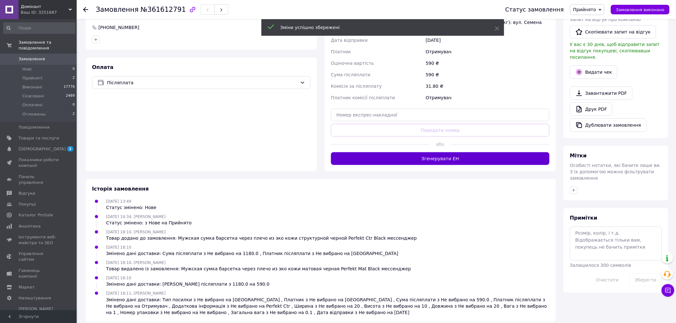
click at [439, 154] on button "Згенерувати ЕН" at bounding box center [440, 158] width 218 height 13
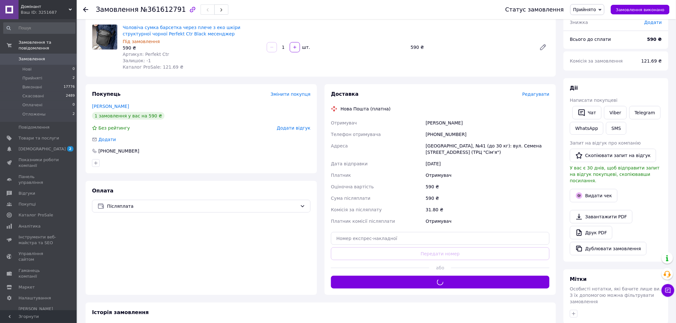
scroll to position [31, 0]
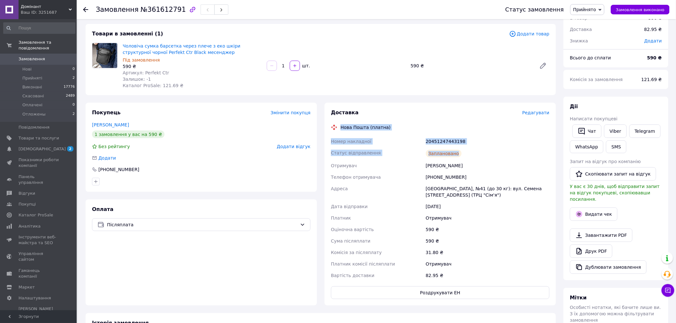
drag, startPoint x: 462, startPoint y: 154, endPoint x: 339, endPoint y: 129, distance: 125.8
click at [339, 129] on div "Доставка Редагувати Нова Пошта (платна) Номер накладної 20451247443198 Статус в…" at bounding box center [440, 204] width 218 height 190
copy div "Нова Пошта (платна) Номер накладної 20451247443198 Статус відправлення Запланов…"
click at [605, 128] on link "Viber" at bounding box center [615, 131] width 22 height 13
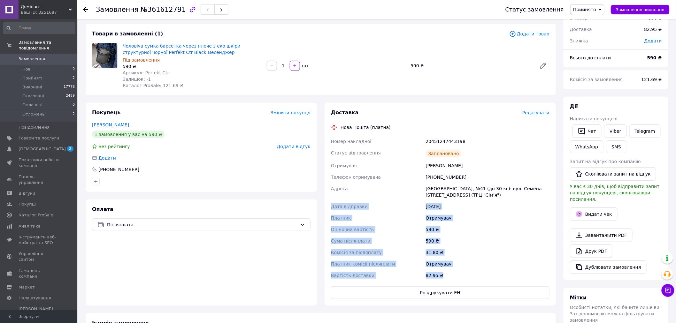
drag, startPoint x: 445, startPoint y: 271, endPoint x: 323, endPoint y: 200, distance: 142.1
click at [323, 200] on div "Доставка Редагувати Нова Пошта (платна) Номер накладної 20451247443198 Статус в…" at bounding box center [440, 204] width 239 height 203
copy div "Дата відправки 12.09.2025 Платник Отримувач Оціночна вартість 590 ₴ Сума післяп…"
drag, startPoint x: 650, startPoint y: 11, endPoint x: 646, endPoint y: 11, distance: 4.8
click at [650, 11] on span "Замовлення виконано" at bounding box center [640, 9] width 49 height 5
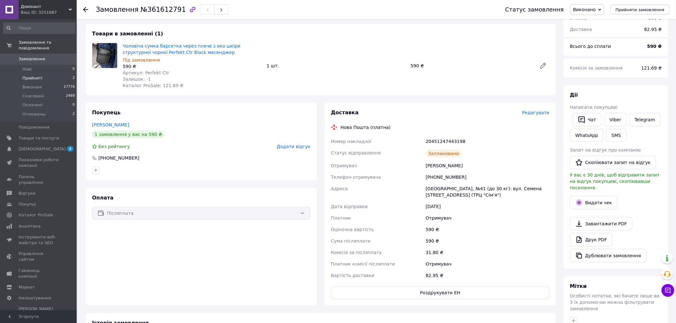
click at [54, 74] on li "Прийняті 2" at bounding box center [39, 78] width 79 height 9
